Goal: Find specific page/section: Find specific page/section

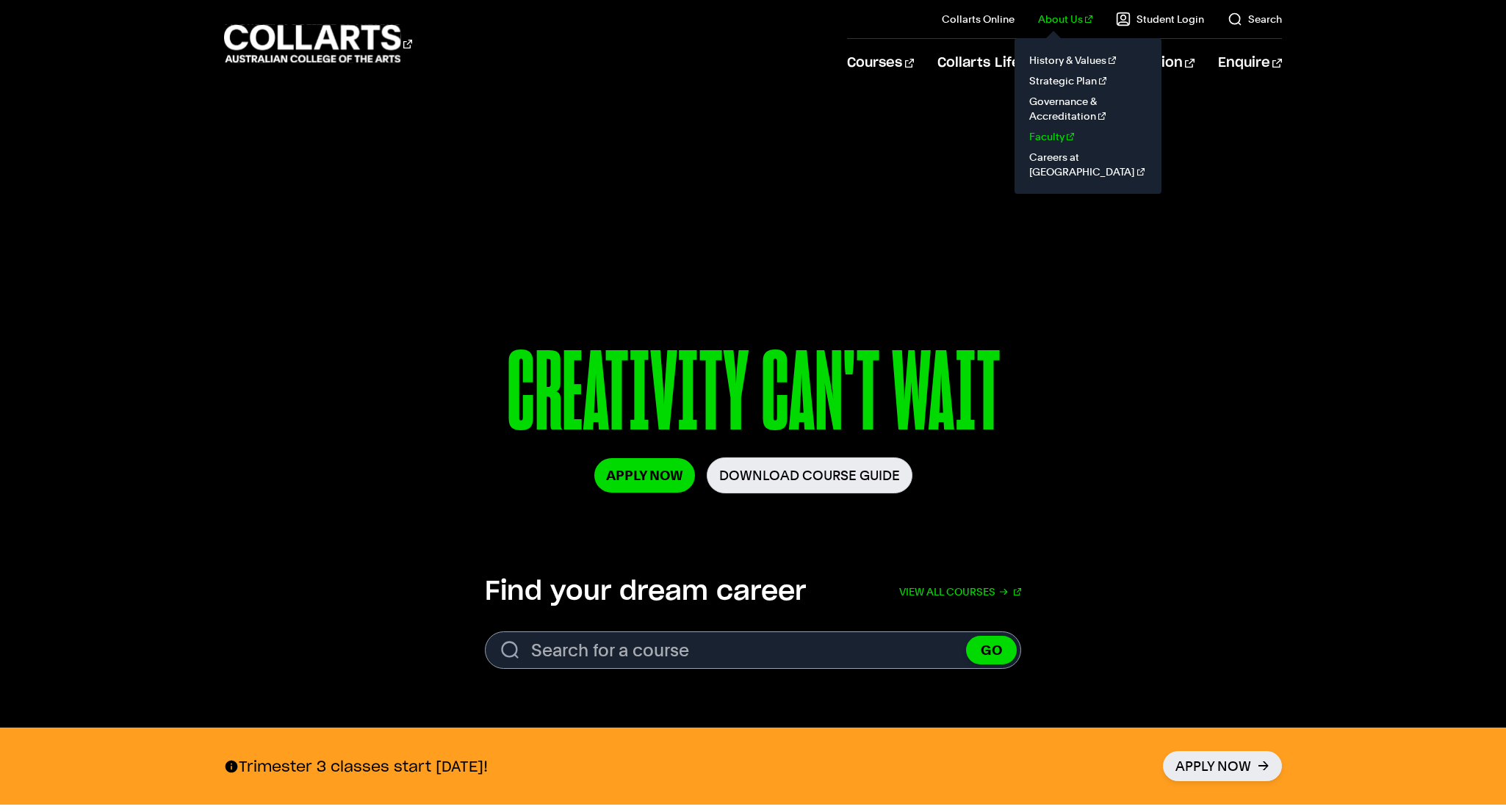
click at [1064, 135] on link "Faculty" at bounding box center [1088, 136] width 124 height 21
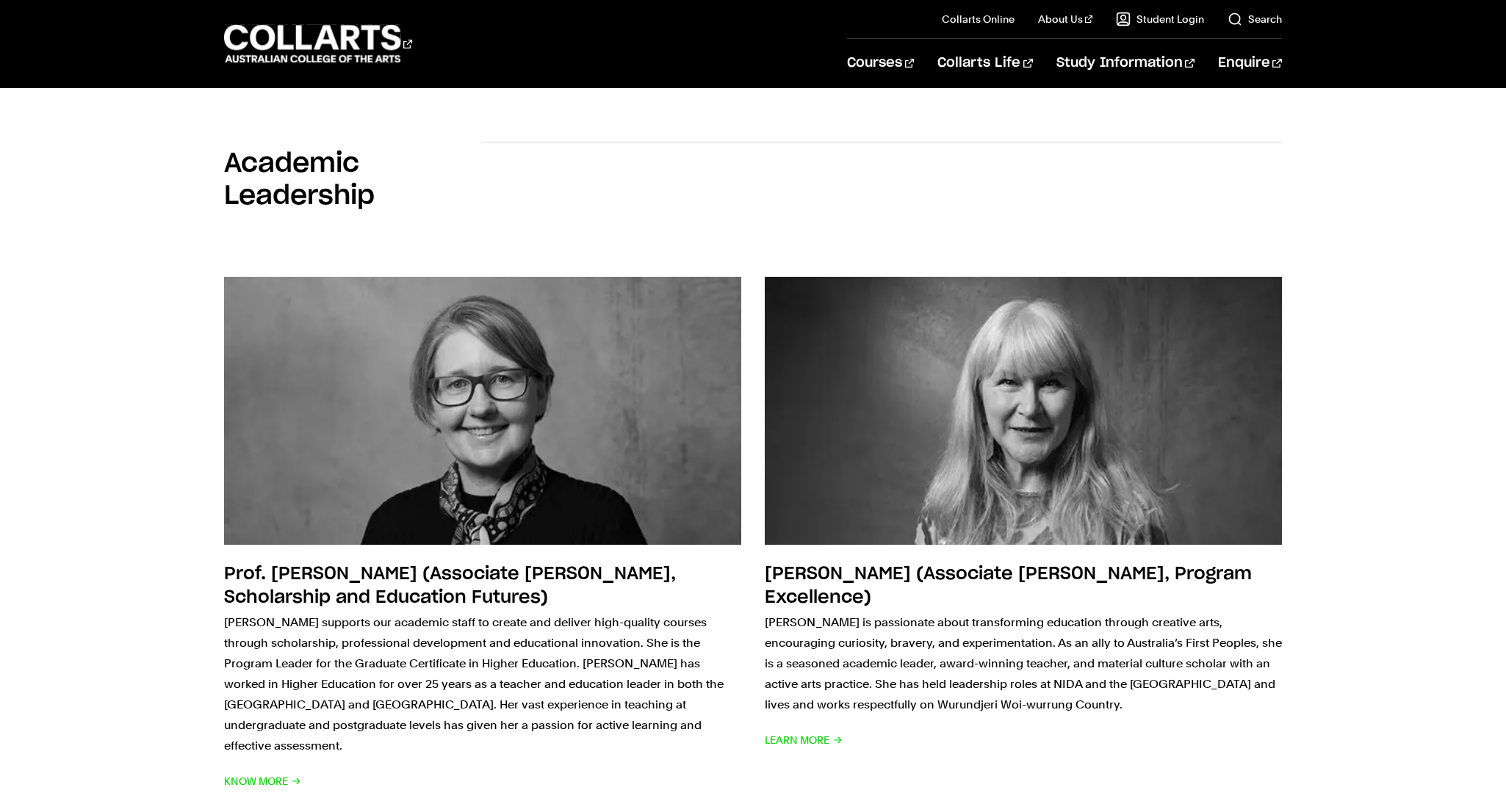
scroll to position [2860, 0]
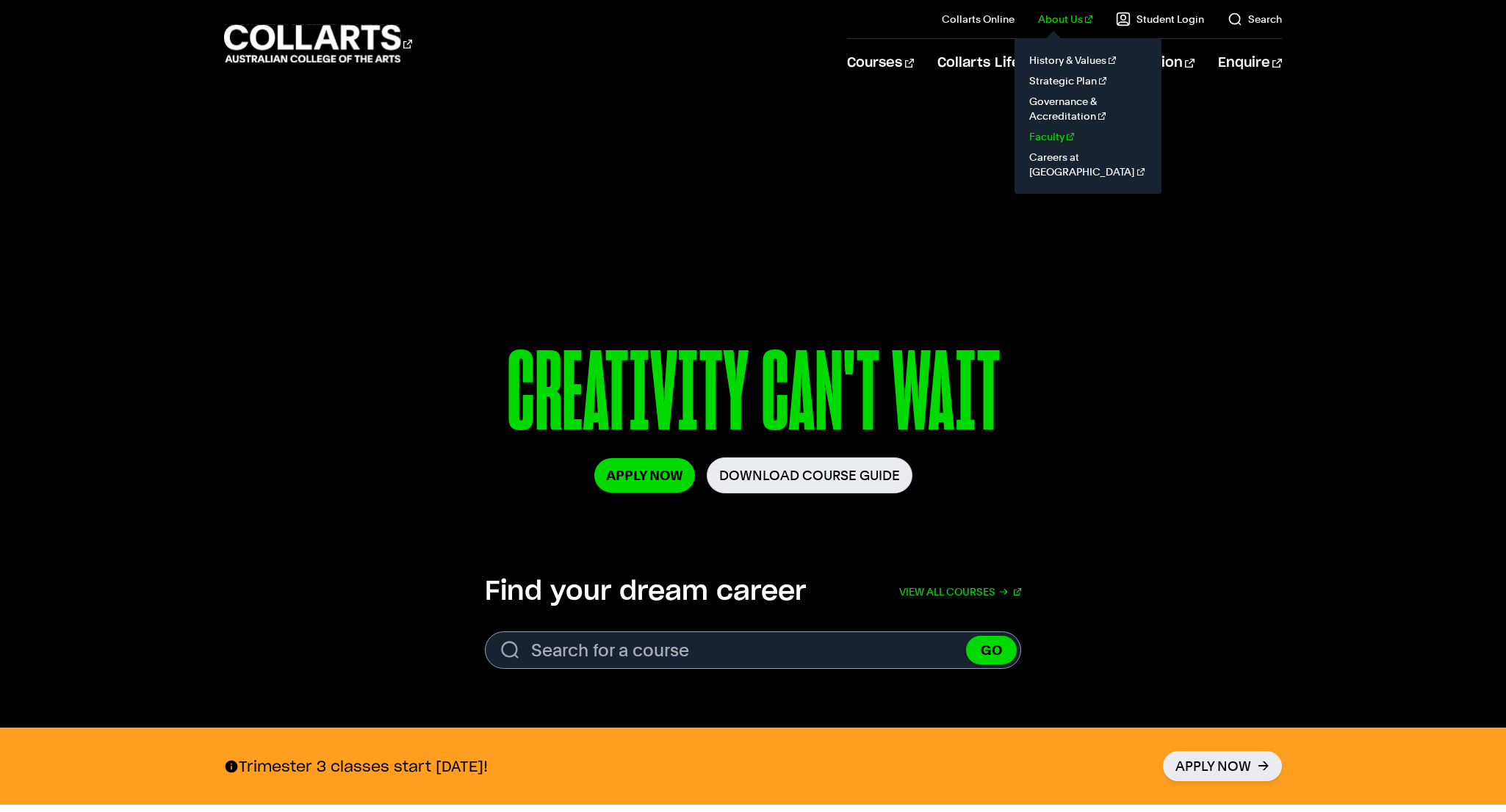
click at [1055, 138] on link "Faculty" at bounding box center [1088, 136] width 124 height 21
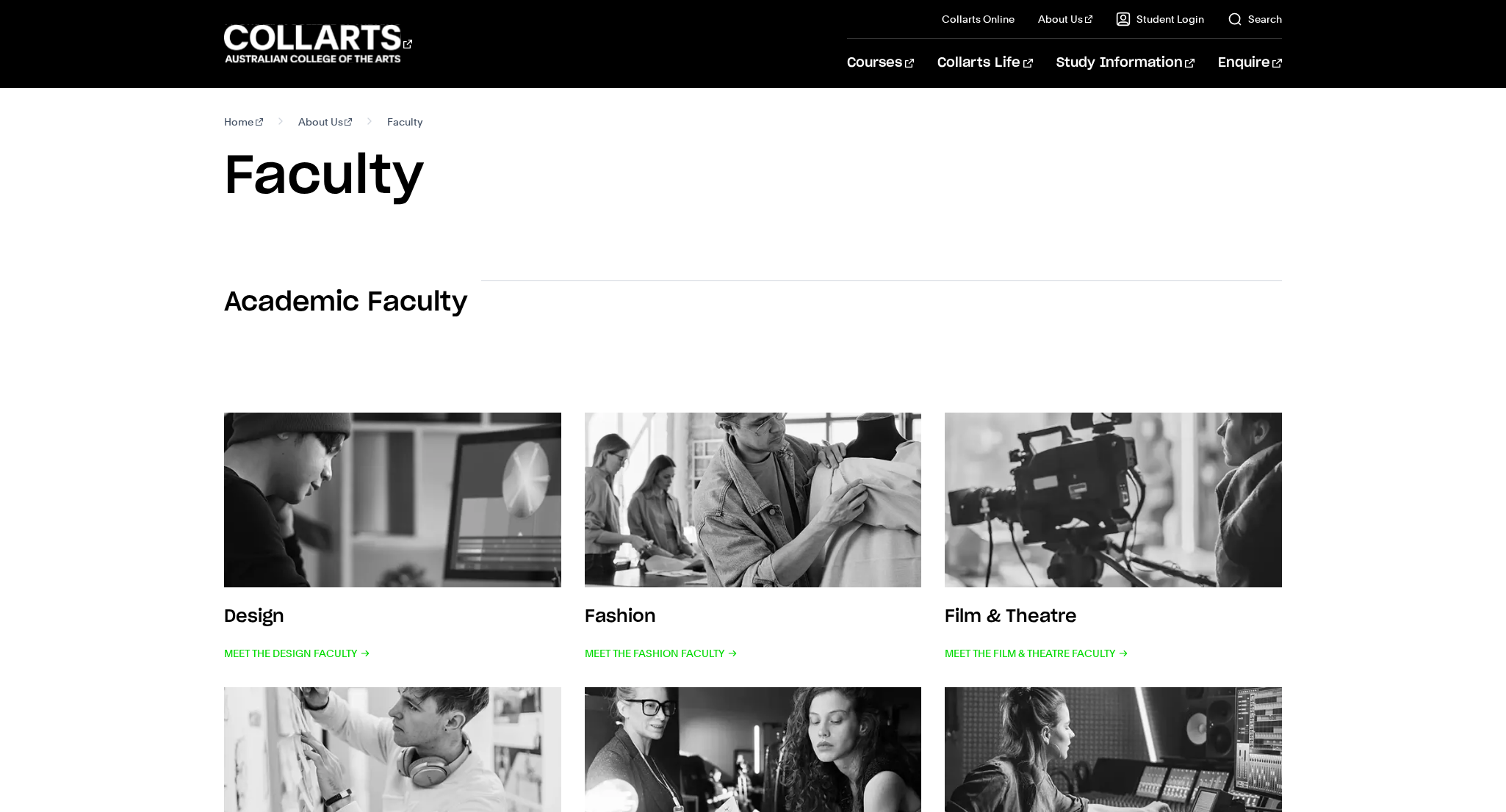
scroll to position [499, 0]
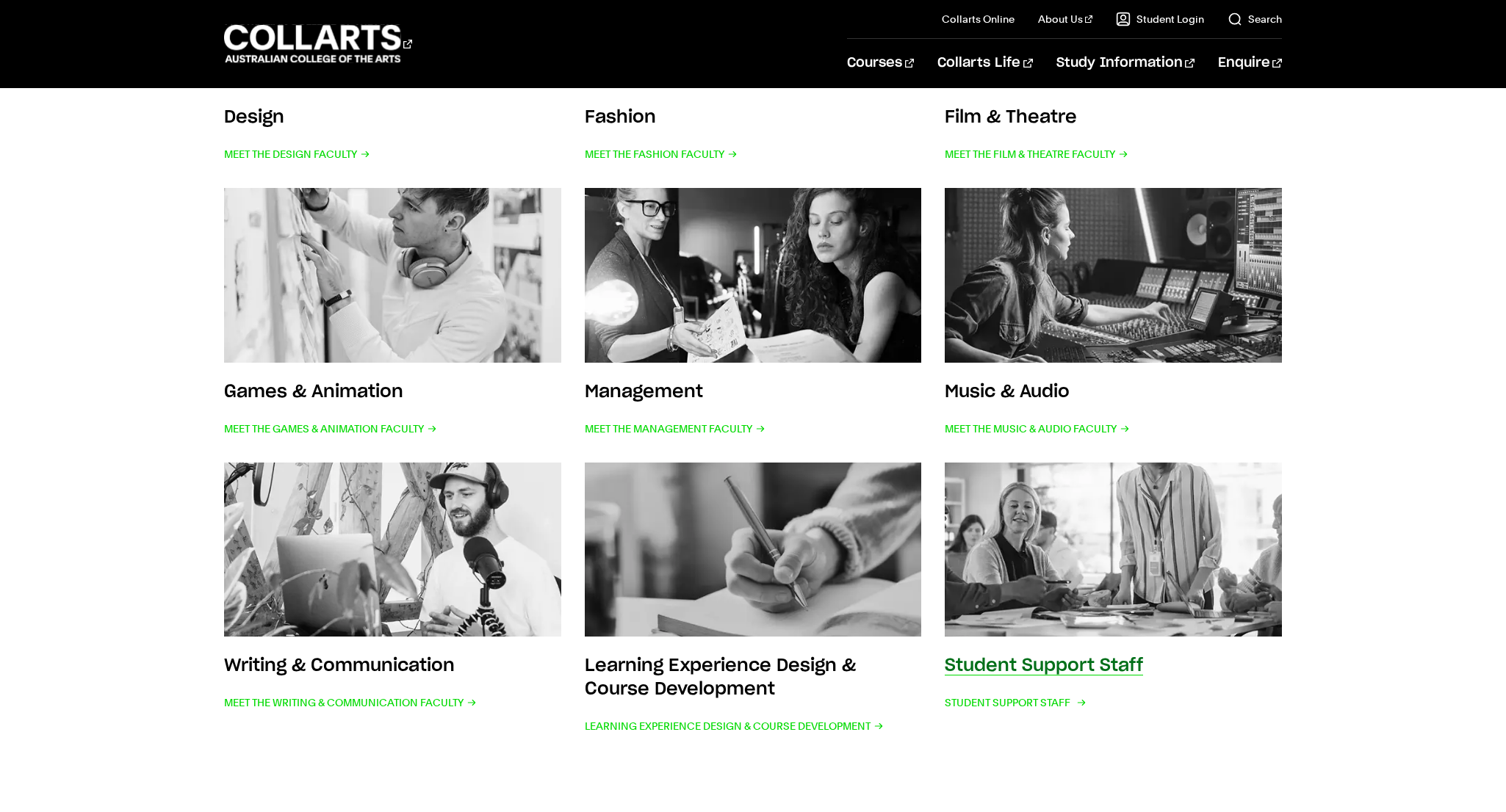
click at [1086, 565] on img at bounding box center [1113, 550] width 371 height 192
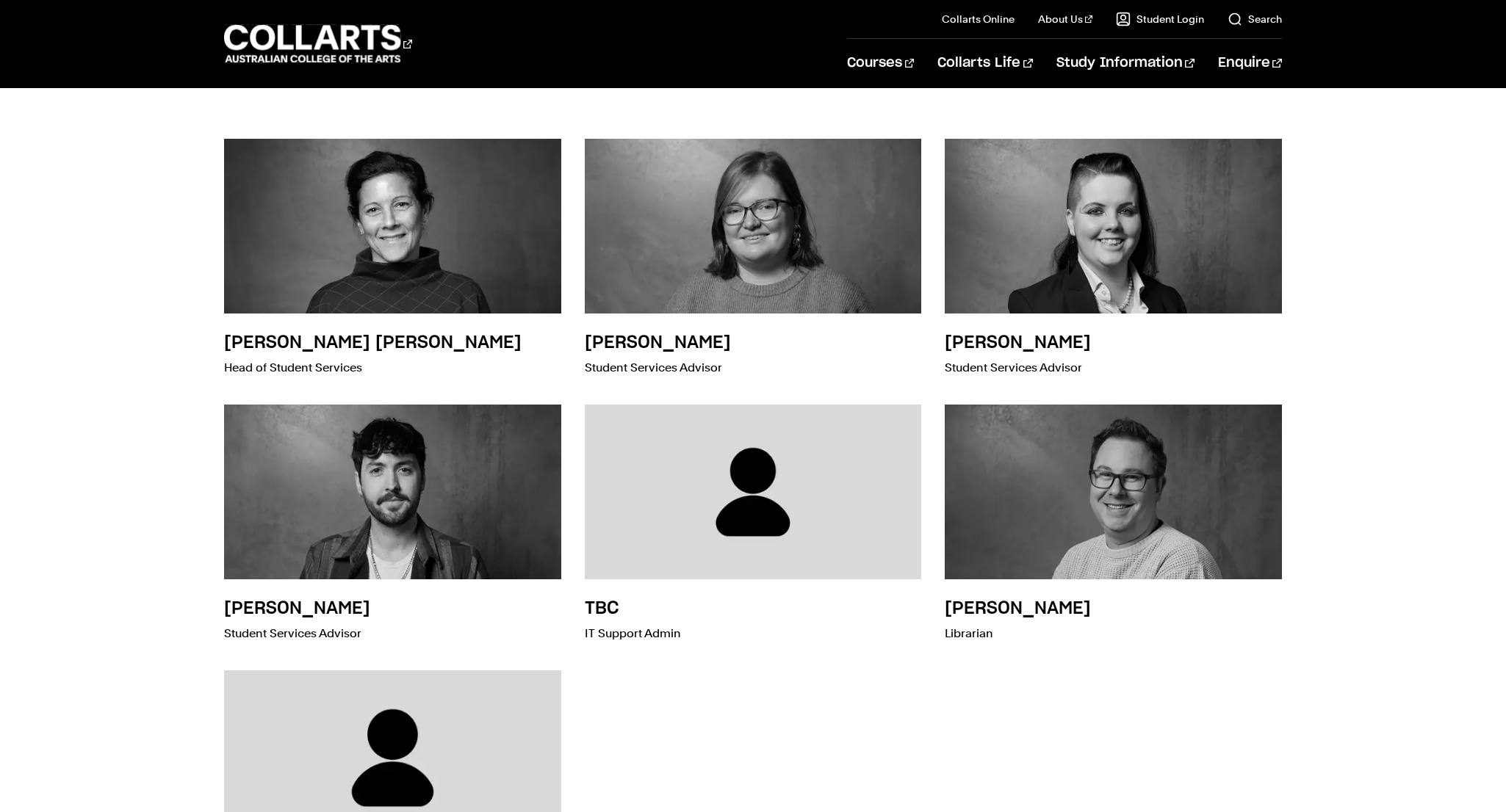
scroll to position [529, 0]
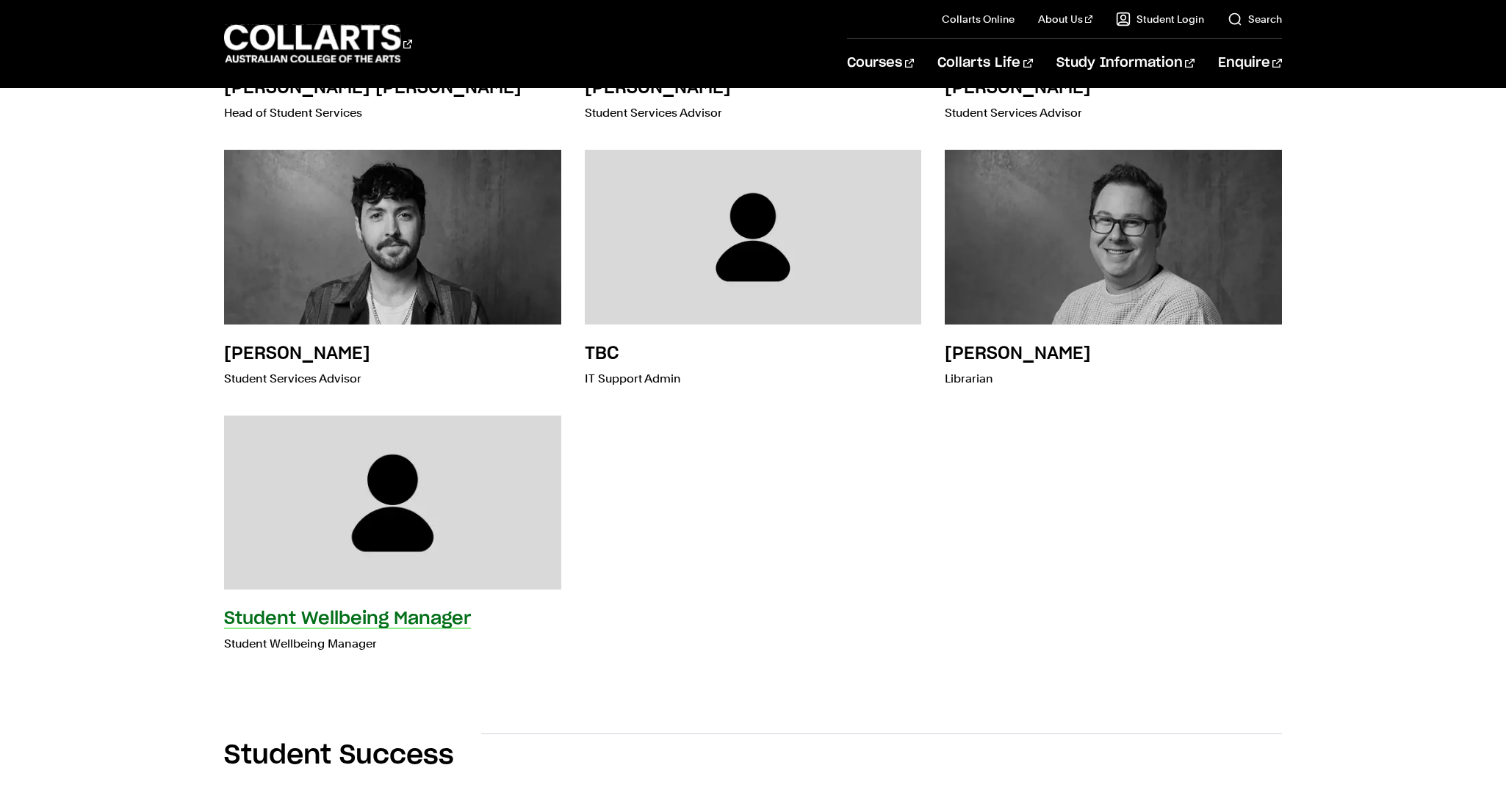
click at [404, 616] on h3 "Student Wellbeing Manager" at bounding box center [347, 619] width 247 height 18
click at [339, 647] on p "Student Wellbeing Manager" at bounding box center [347, 644] width 247 height 21
click at [341, 599] on div "Student Wellbeing Manager Student Wellbeing Manager" at bounding box center [393, 537] width 337 height 242
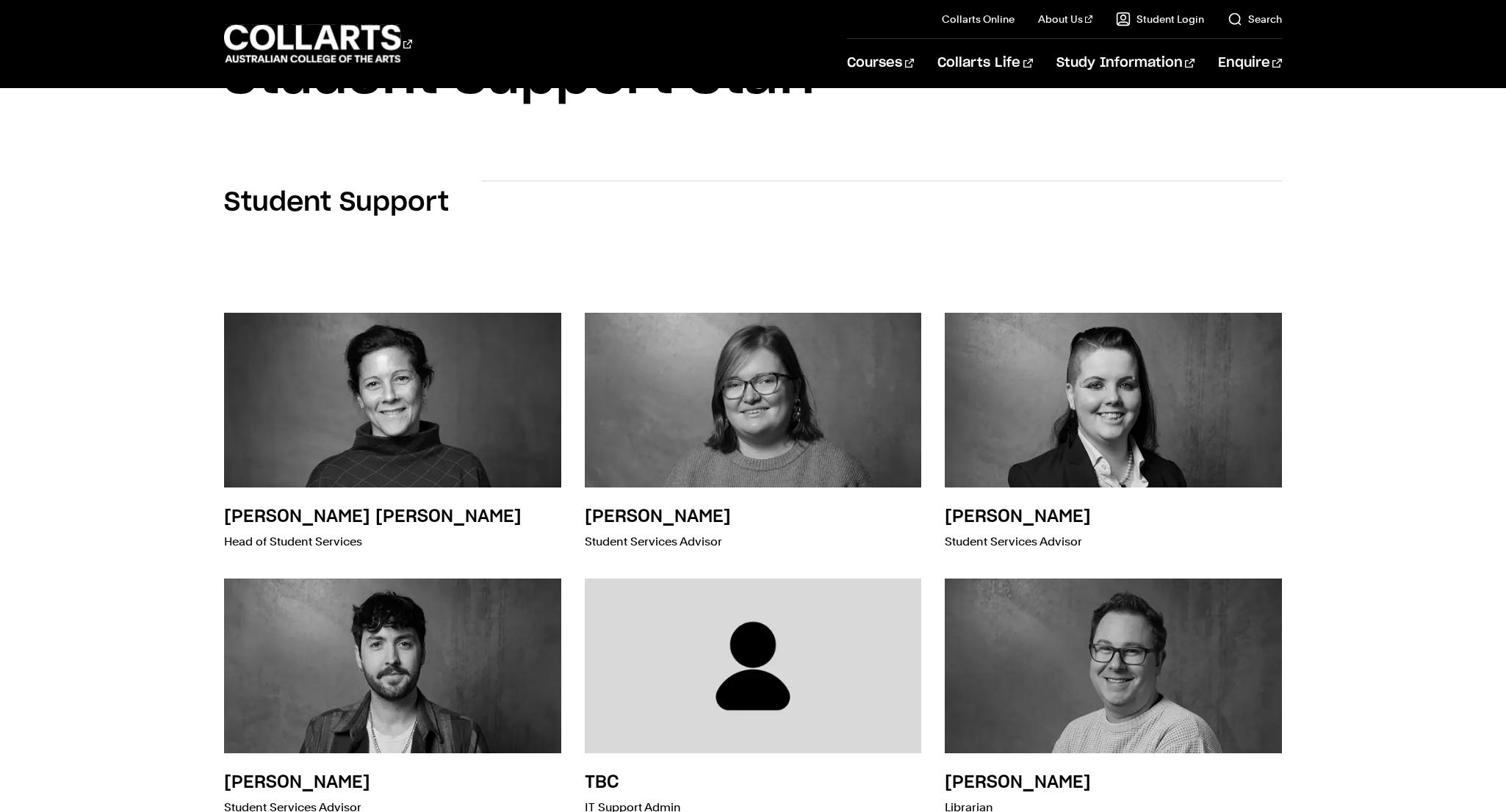
scroll to position [0, 0]
